Goal: Navigation & Orientation: Find specific page/section

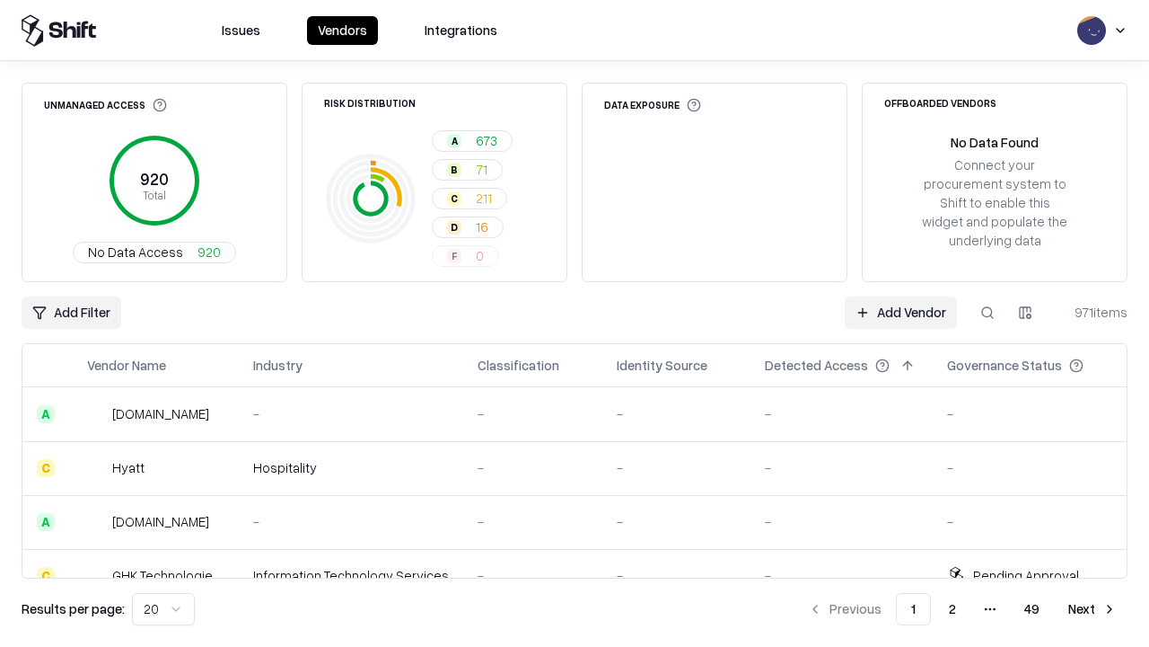
click at [163, 609] on html "Issues Vendors Integrations Unmanaged Access 920 Total No Data Access 920 Risk …" at bounding box center [574, 323] width 1149 height 647
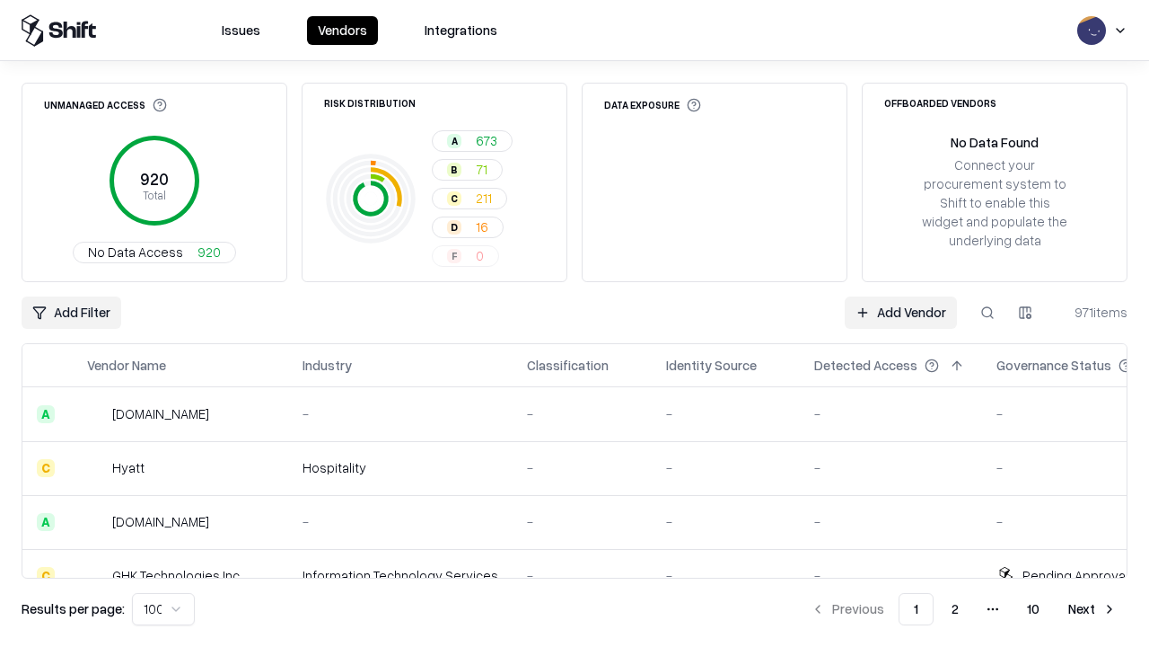
click at [1093, 609] on button "Next" at bounding box center [1093, 609] width 70 height 32
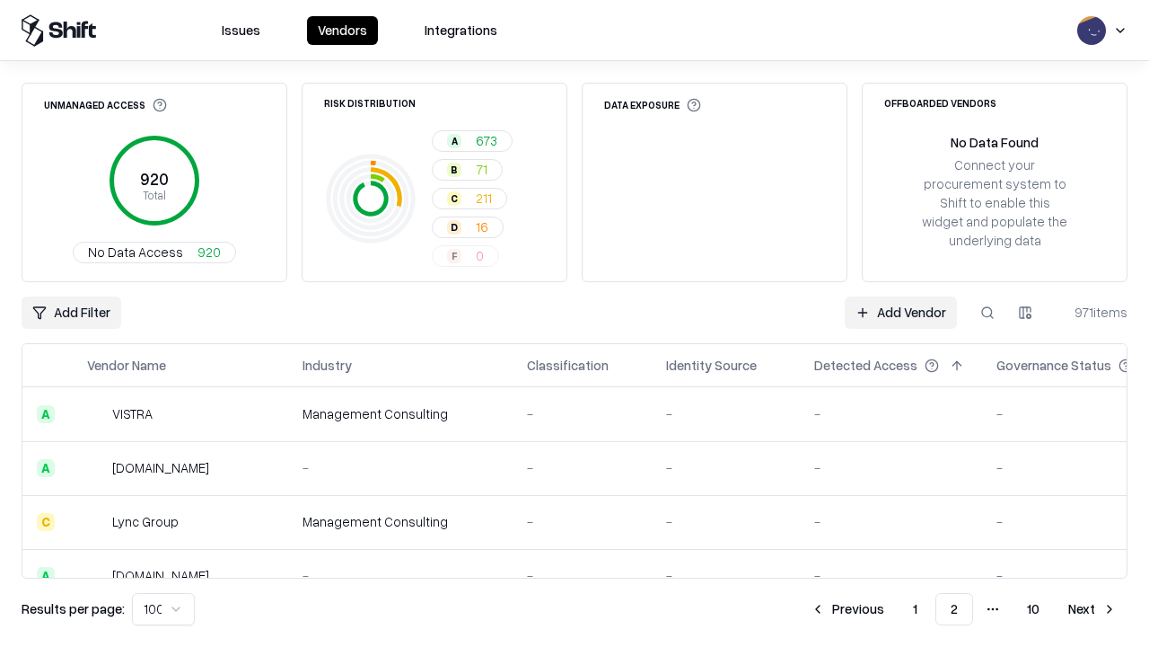
click at [1093, 609] on button "Next" at bounding box center [1093, 609] width 70 height 32
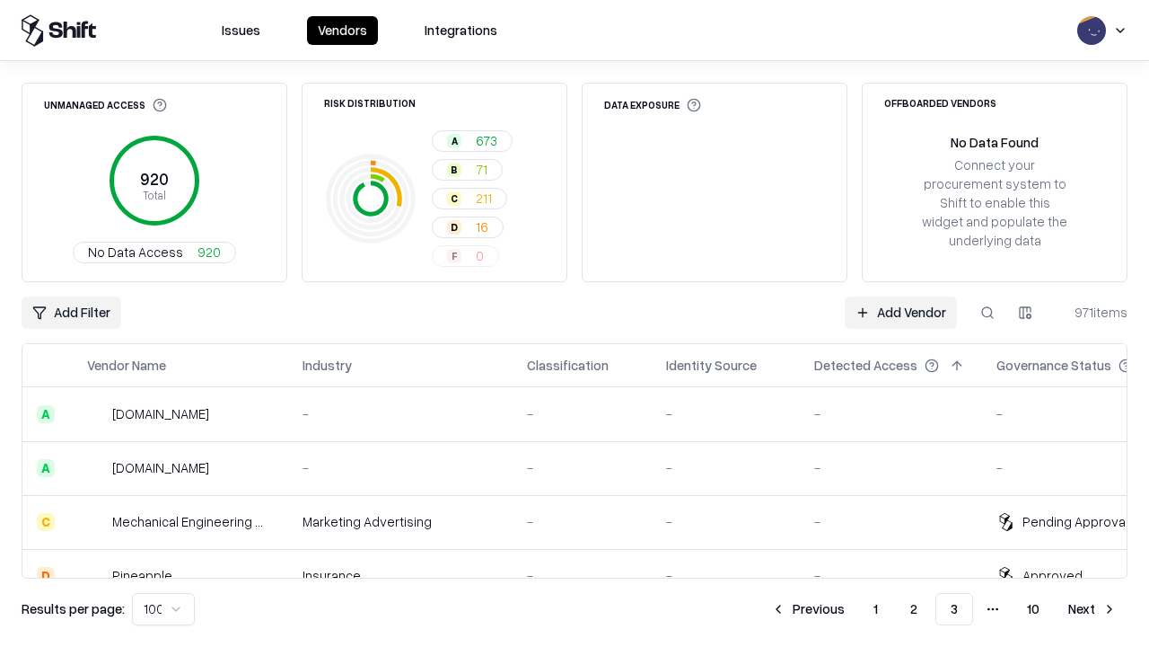
click at [1093, 609] on button "Next" at bounding box center [1093, 609] width 70 height 32
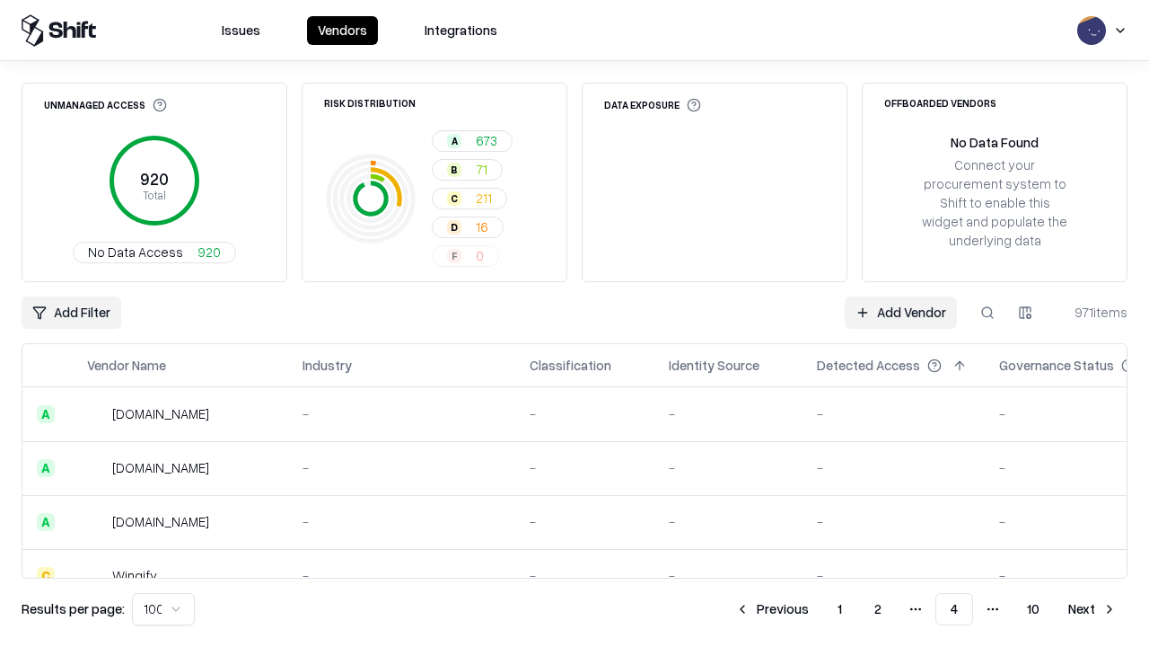
click at [1093, 609] on button "Next" at bounding box center [1093, 609] width 70 height 32
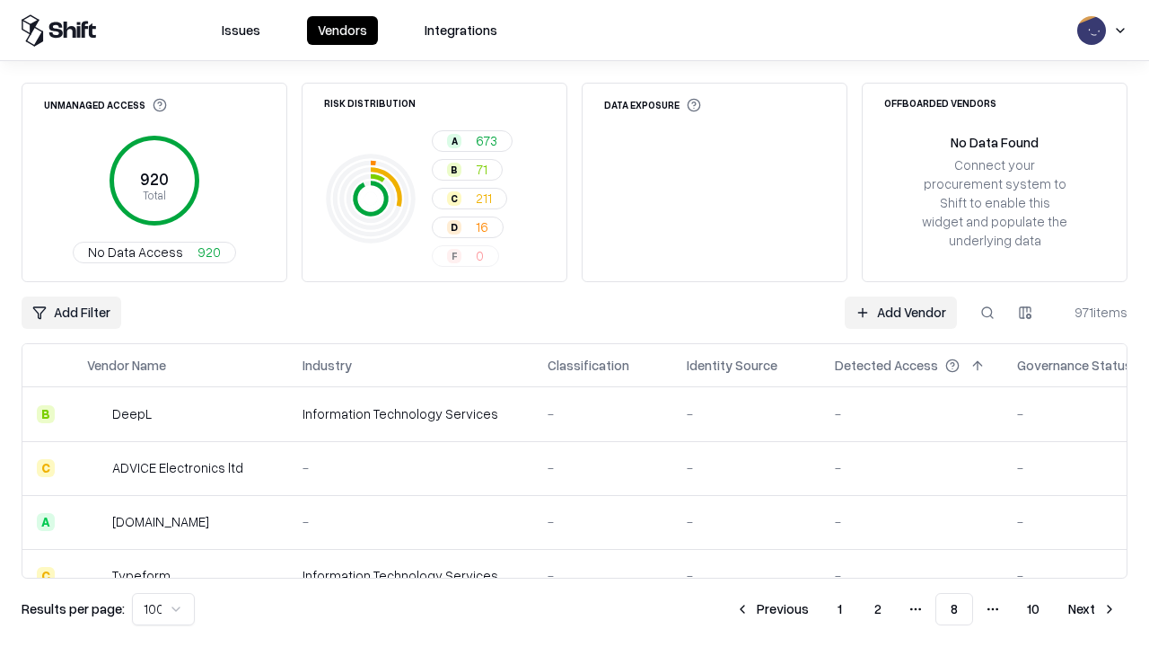
click at [1093, 609] on button "Next" at bounding box center [1093, 609] width 70 height 32
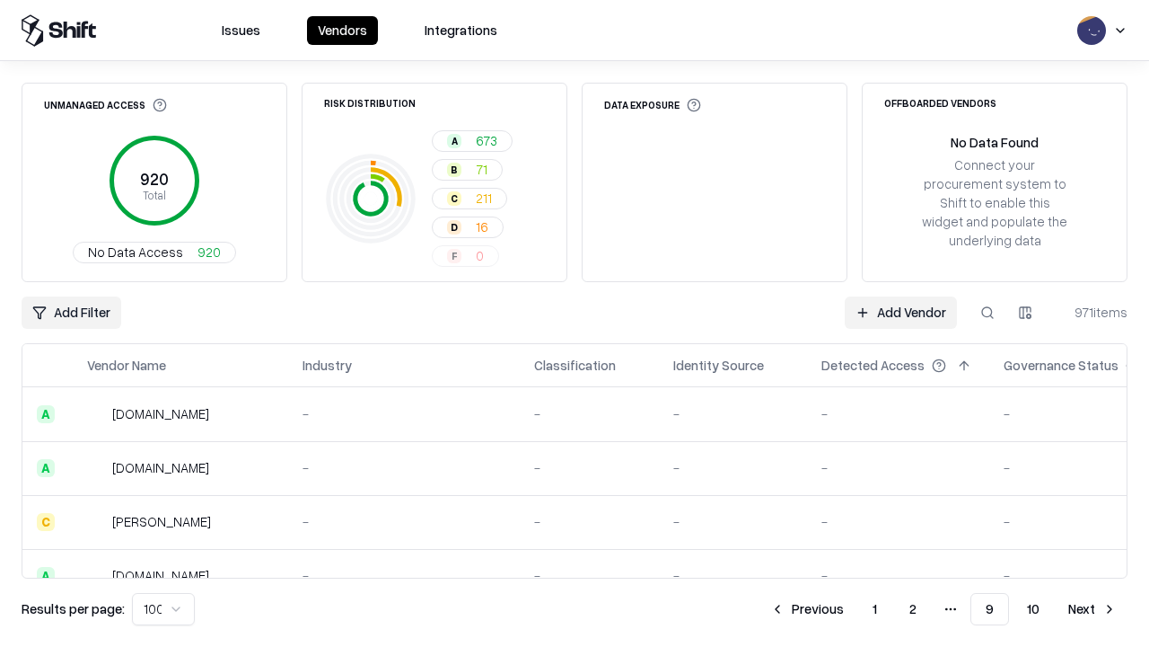
click at [1093, 609] on button "Next" at bounding box center [1093, 609] width 70 height 32
click at [848, 609] on button "Previous" at bounding box center [847, 609] width 95 height 32
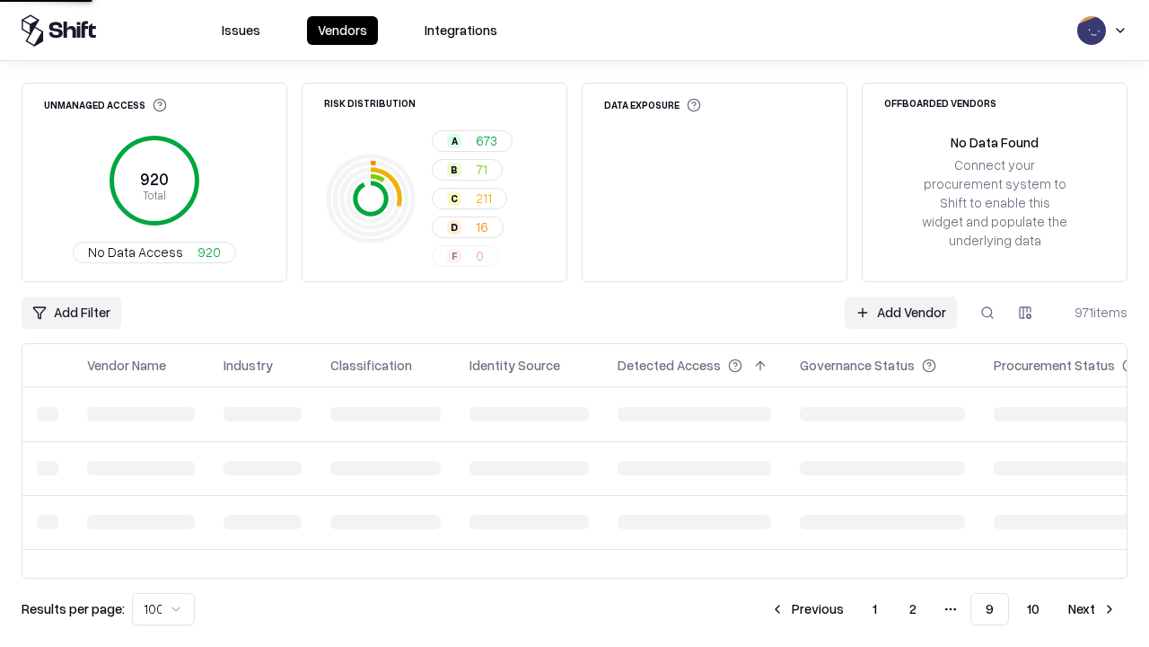
click at [807, 609] on button "Previous" at bounding box center [807, 609] width 95 height 32
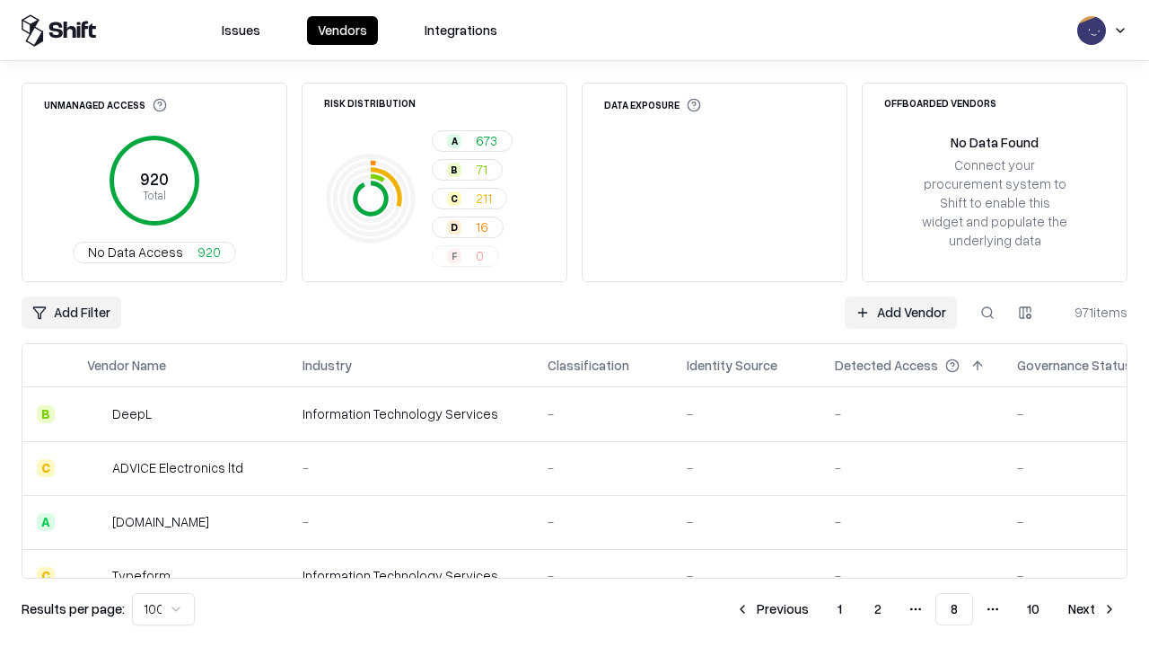
click at [772, 609] on button "Previous" at bounding box center [772, 609] width 95 height 32
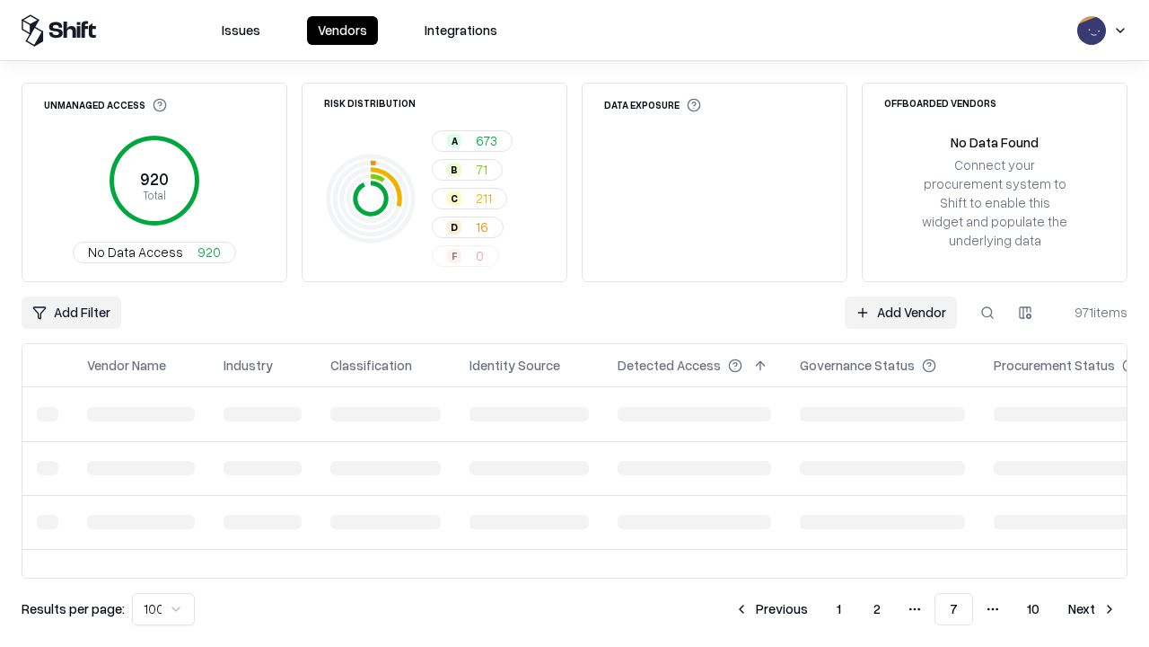
click at [771, 609] on button "Previous" at bounding box center [771, 609] width 95 height 32
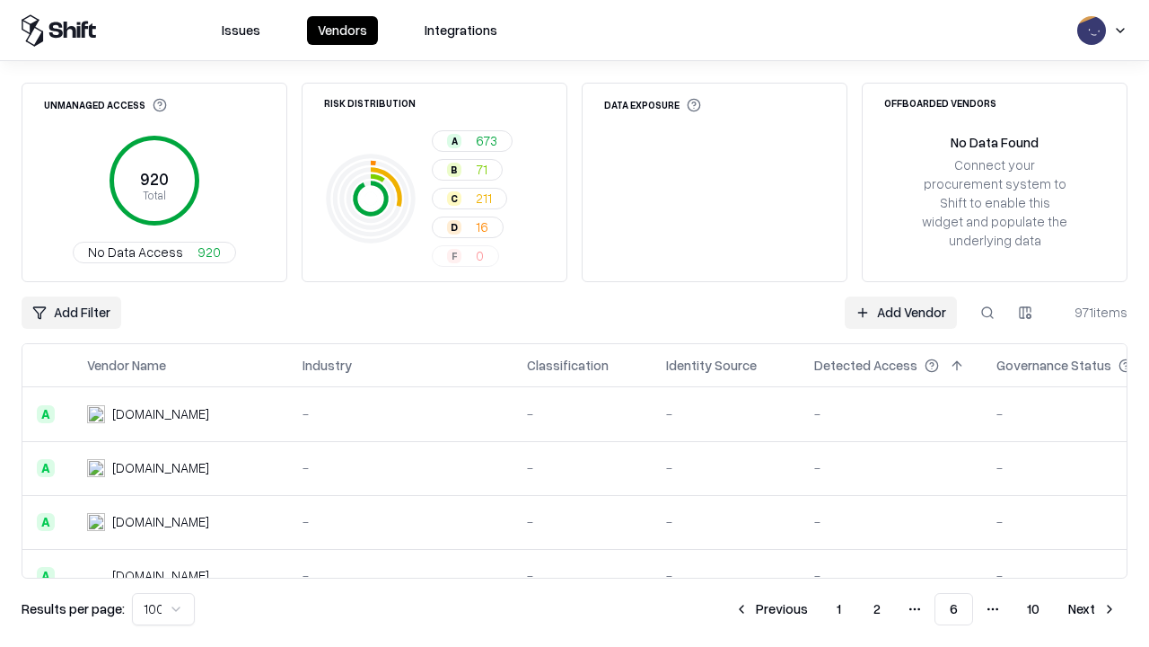
click at [771, 609] on button "Previous" at bounding box center [771, 609] width 95 height 32
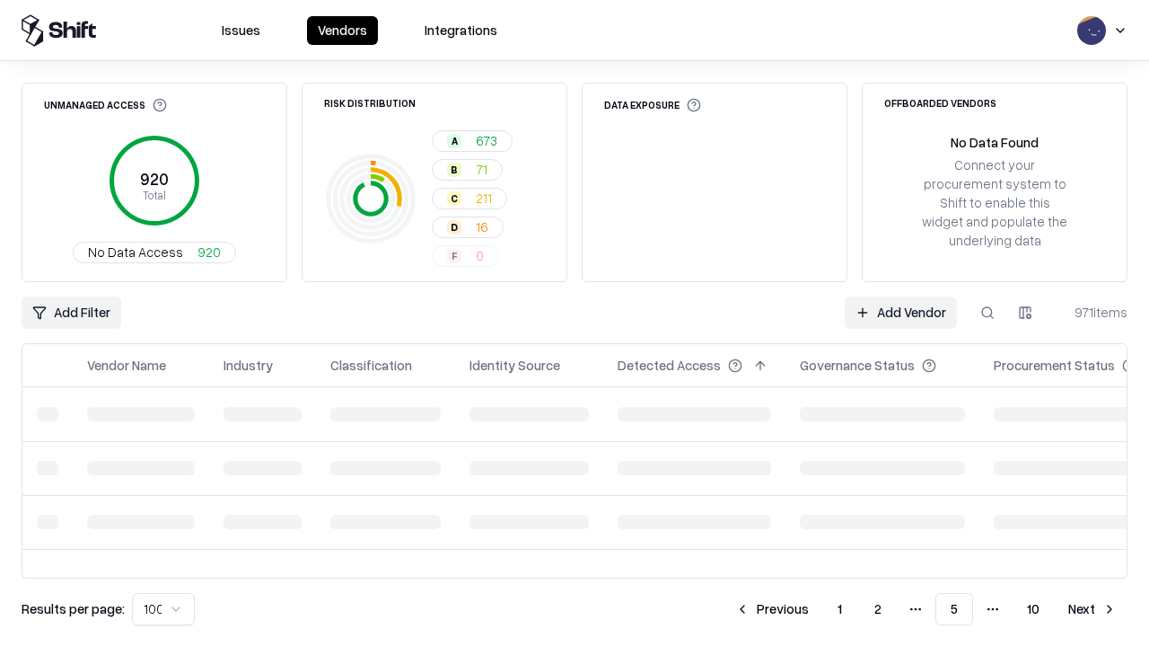
click at [772, 609] on button "Previous" at bounding box center [772, 609] width 95 height 32
